Goal: Task Accomplishment & Management: Use online tool/utility

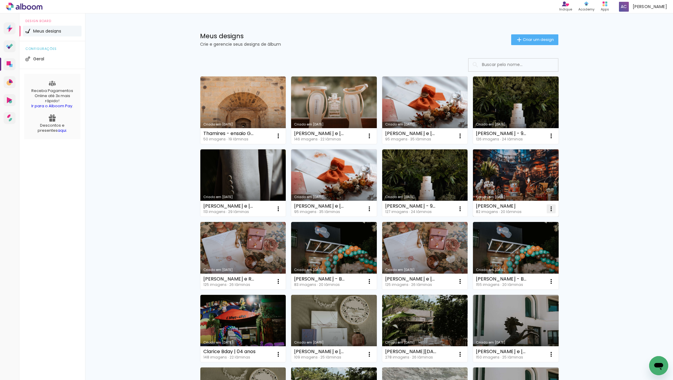
click at [282, 139] on iron-icon at bounding box center [278, 135] width 7 height 7
click at [535, 230] on paper-item "Fazer uma cópia" at bounding box center [527, 234] width 59 height 12
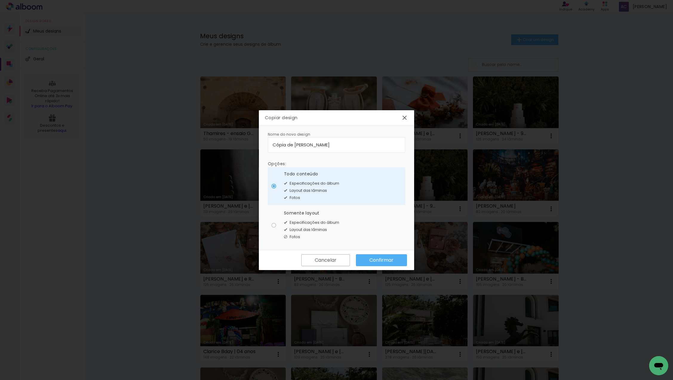
click at [345, 140] on paper-input-container "Cópia de [PERSON_NAME]" at bounding box center [336, 144] width 137 height 15
type input "[PERSON_NAME] | Alteração"
type paper-input "[PERSON_NAME] | Alteração"
click at [0, 0] on slot "Confirmar" at bounding box center [0, 0] width 0 height 0
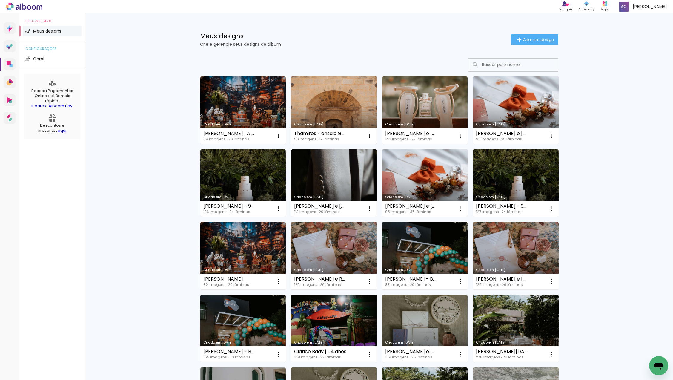
click at [339, 105] on link "Criado em [DATE]" at bounding box center [334, 109] width 86 height 67
click at [617, 61] on div "Meus designs Crie e gerencie seus designs de álbum Criar um design Criado em 28…" at bounding box center [379, 330] width 588 height 635
